Goal: Task Accomplishment & Management: Use online tool/utility

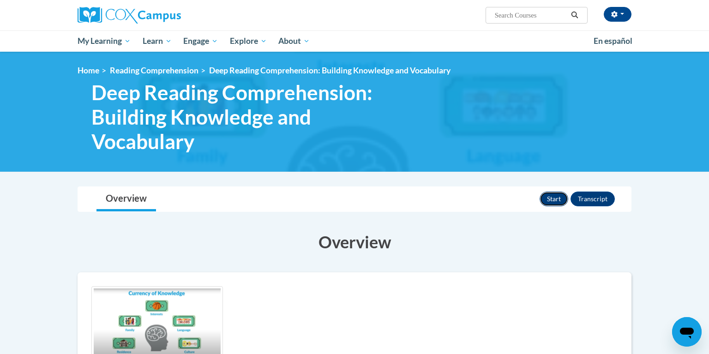
click at [556, 200] on button "Start" at bounding box center [554, 199] width 29 height 15
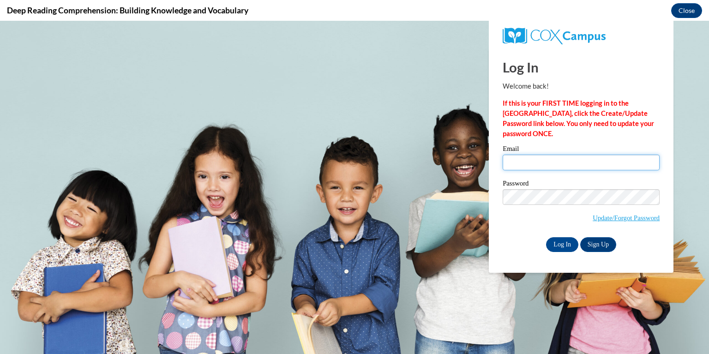
click at [550, 161] on input "Email" at bounding box center [581, 163] width 157 height 16
type input "[EMAIL_ADDRESS][DOMAIN_NAME]"
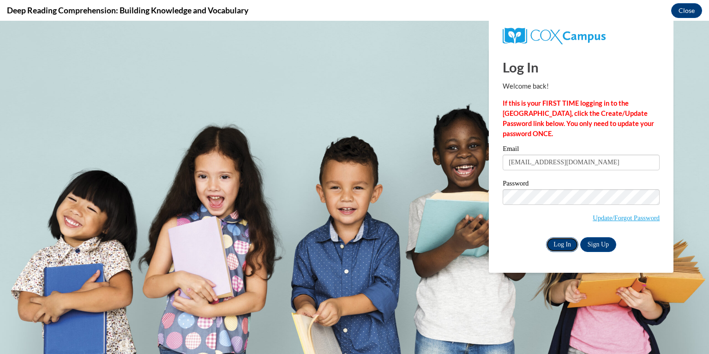
click at [564, 251] on input "Log In" at bounding box center [562, 244] width 32 height 15
click at [557, 243] on input "Log In" at bounding box center [562, 244] width 32 height 15
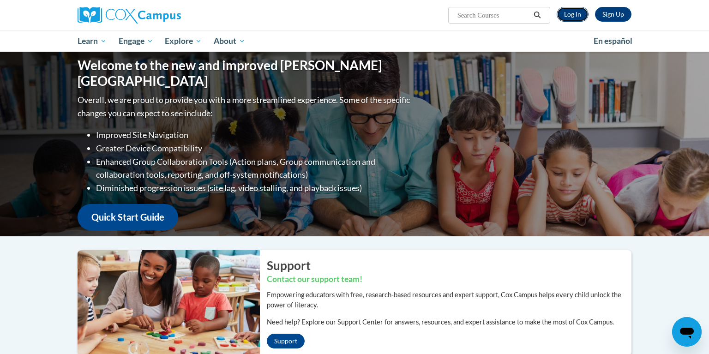
click at [566, 11] on link "Log In" at bounding box center [573, 14] width 32 height 15
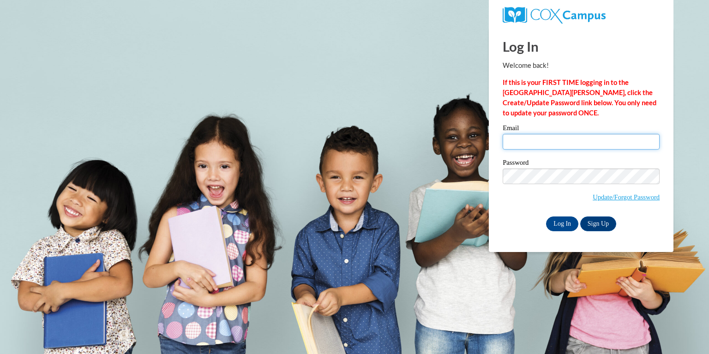
click at [554, 142] on input "Email" at bounding box center [581, 142] width 157 height 16
type input "challea@rbsd.k12.wi.us"
click at [559, 222] on input "Log In" at bounding box center [562, 223] width 32 height 15
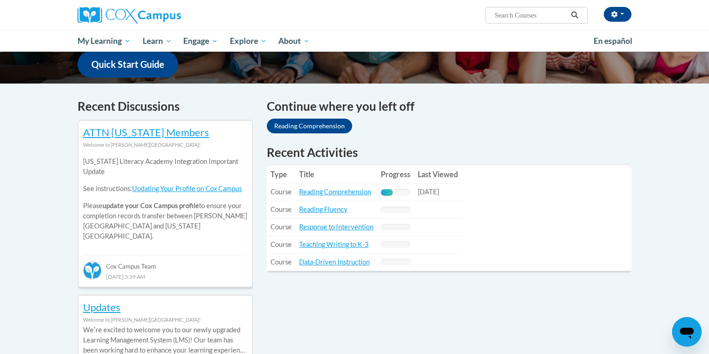
scroll to position [240, 0]
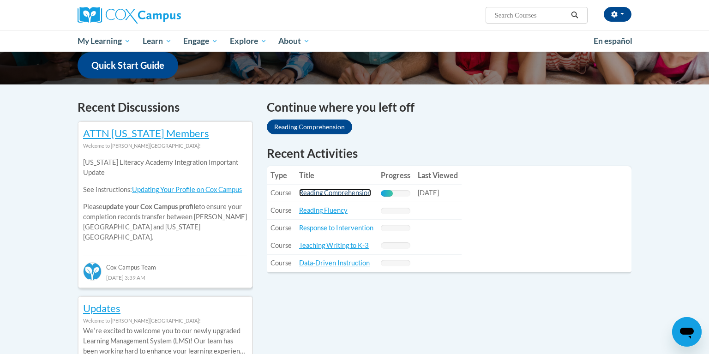
click at [323, 193] on link "Reading Comprehension" at bounding box center [335, 193] width 72 height 8
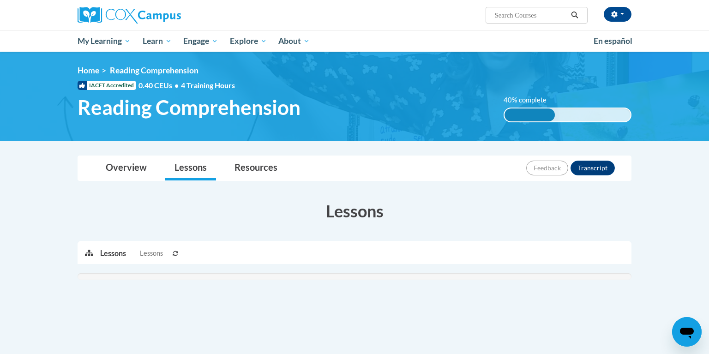
click at [644, 216] on div "Toggle navigation Overview Lessons Resources Feedback Transcript Overview Recom…" at bounding box center [355, 273] width 582 height 237
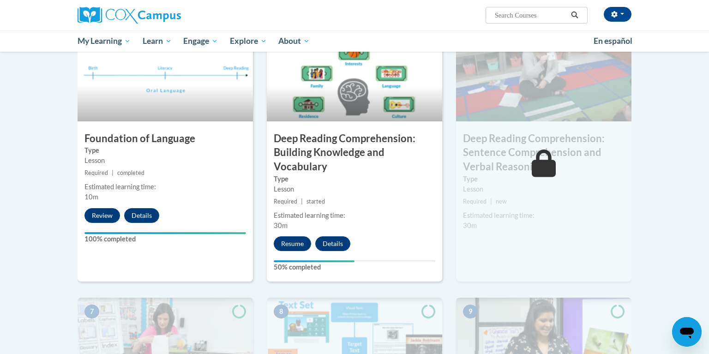
scroll to position [452, 0]
click at [296, 248] on button "Resume" at bounding box center [292, 244] width 37 height 15
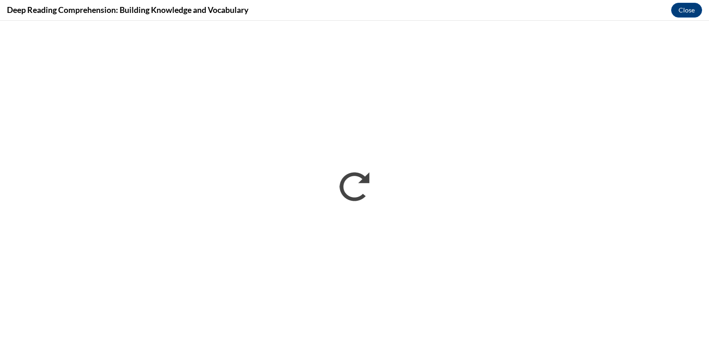
scroll to position [0, 0]
